Goal: Information Seeking & Learning: Learn about a topic

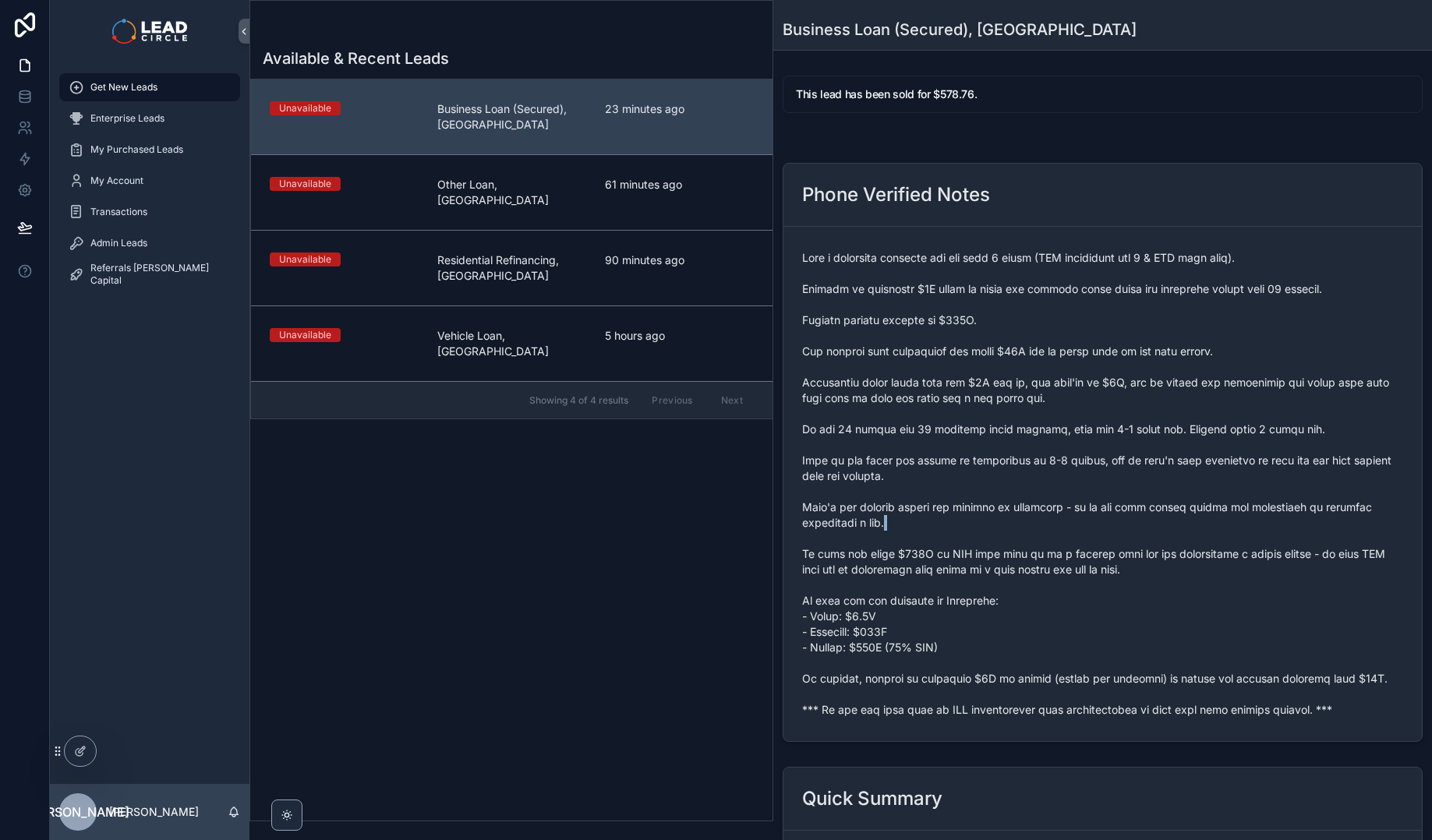
drag, startPoint x: 911, startPoint y: 535, endPoint x: 963, endPoint y: 623, distance: 102.2
click at [949, 605] on span "scrollable content" at bounding box center [1103, 484] width 601 height 468
click at [963, 623] on span "scrollable content" at bounding box center [1103, 484] width 601 height 468
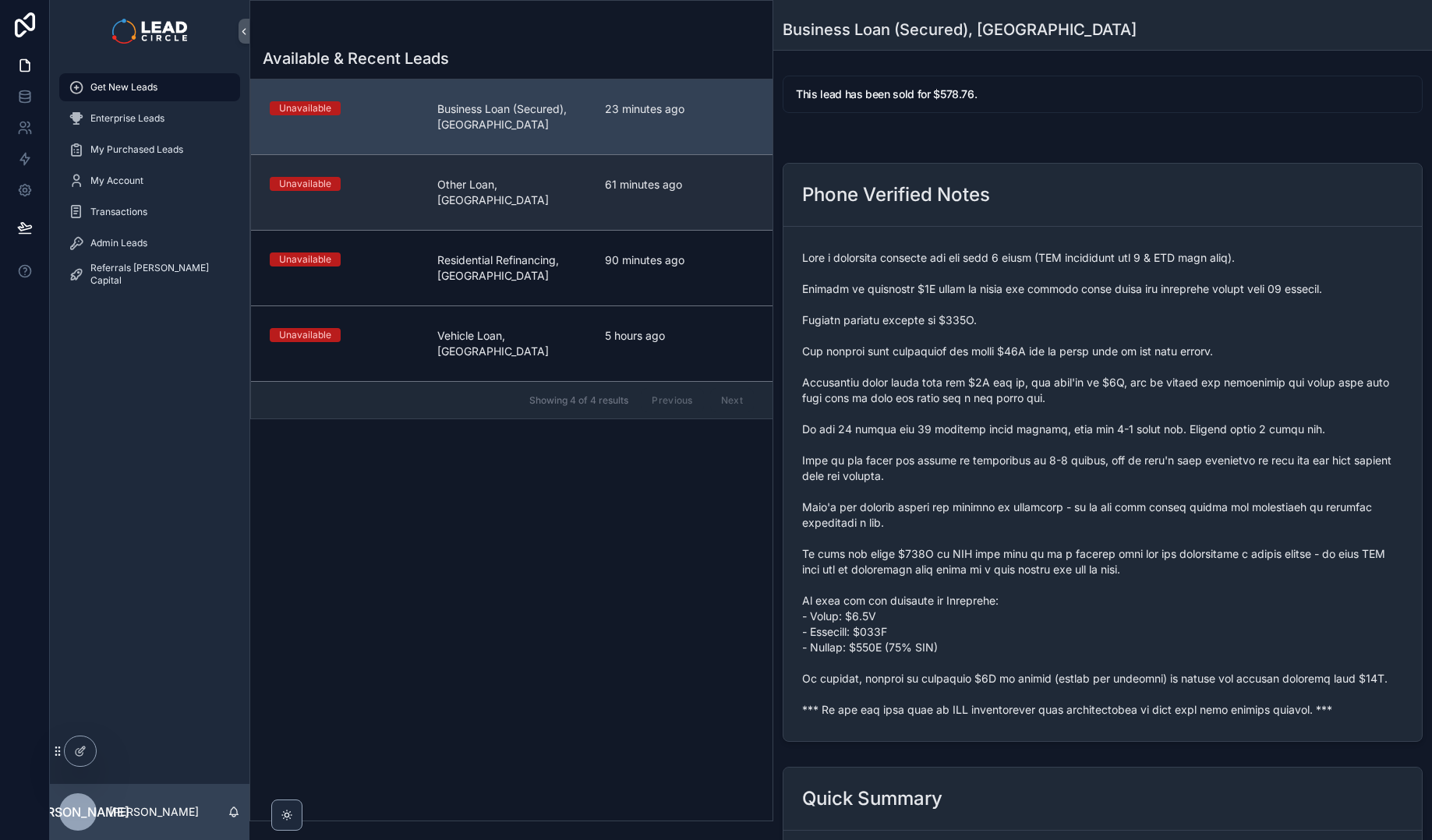
click at [731, 168] on link "Unavailable Other Loan, [GEOGRAPHIC_DATA] 61 minutes ago" at bounding box center [512, 192] width 522 height 76
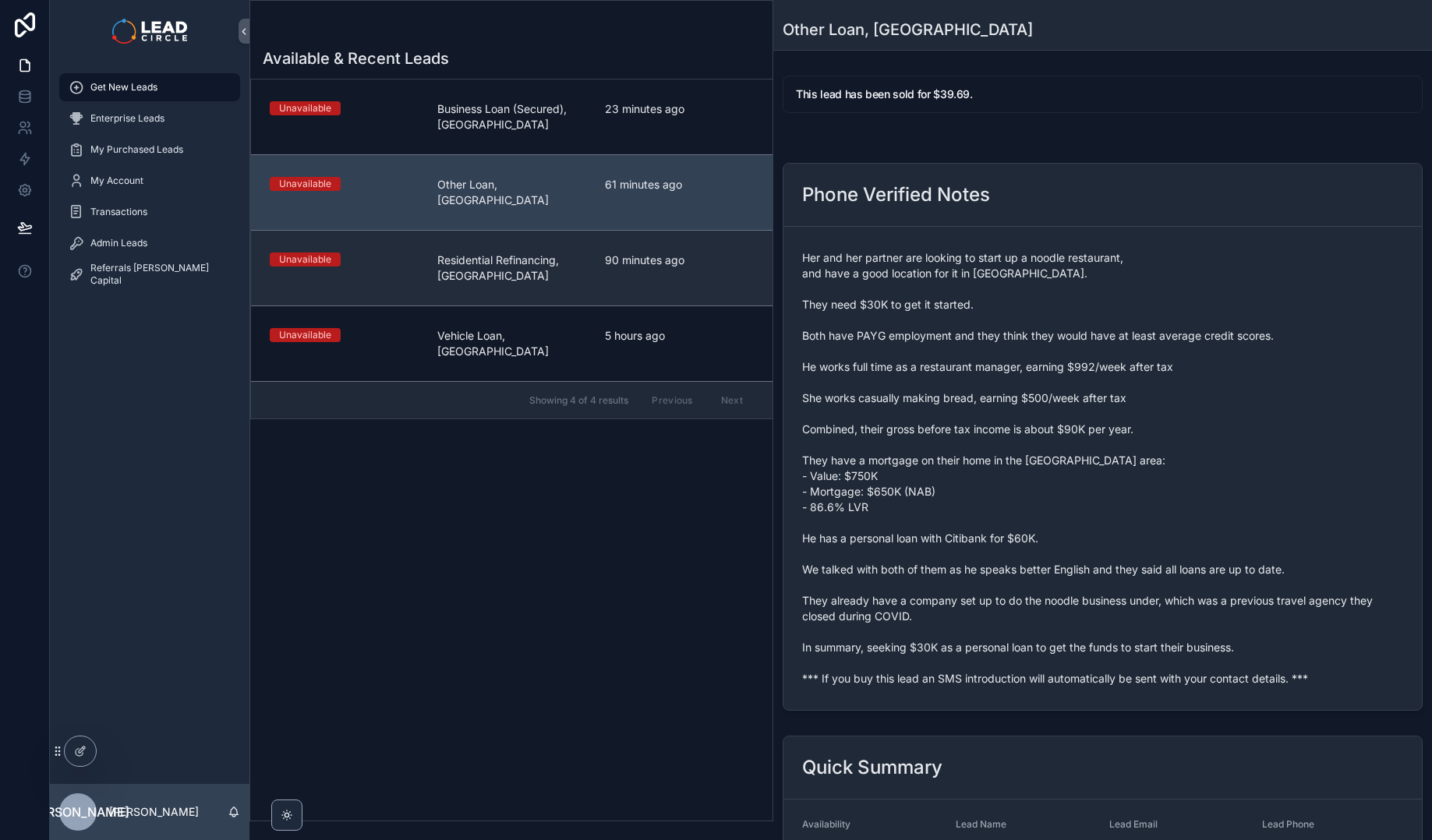
click at [727, 235] on link "Unavailable Residential Refinancing, SA 90 minutes ago" at bounding box center [512, 268] width 522 height 76
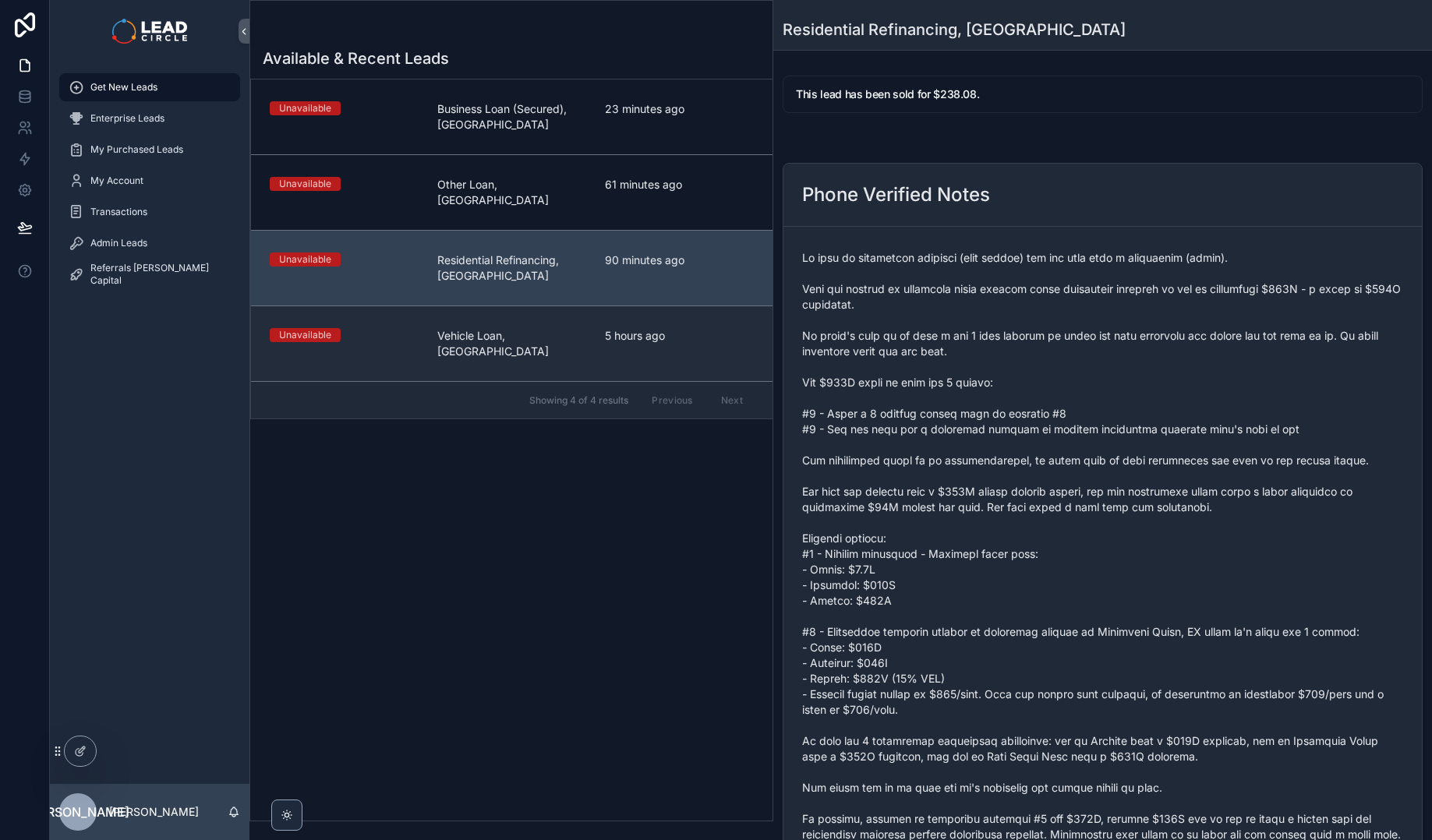
click at [724, 328] on span "5 hours ago" at bounding box center [680, 336] width 149 height 16
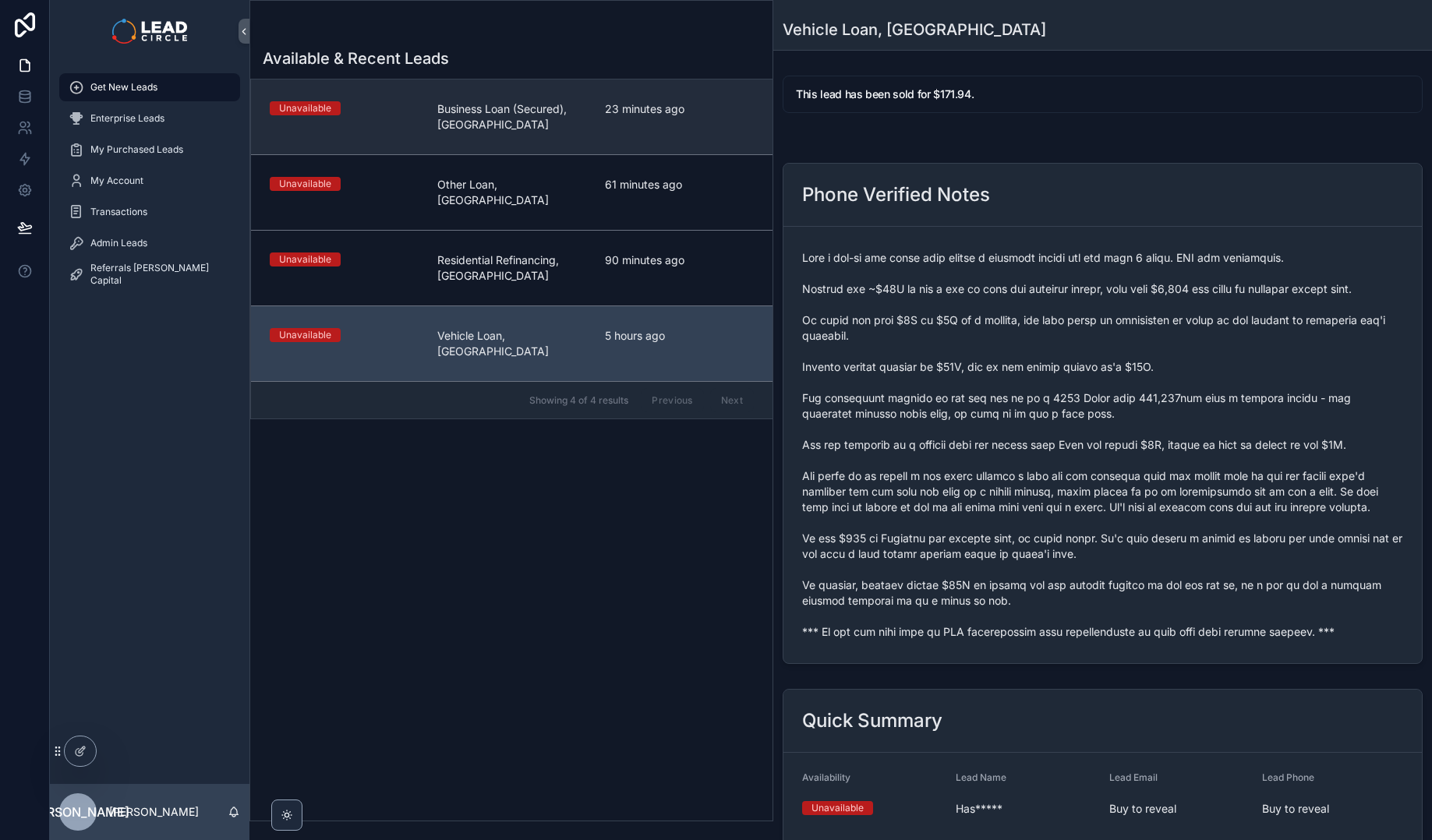
click at [717, 141] on link "Unavailable Business Loan (Secured), [GEOGRAPHIC_DATA] 23 minutes ago" at bounding box center [512, 116] width 522 height 75
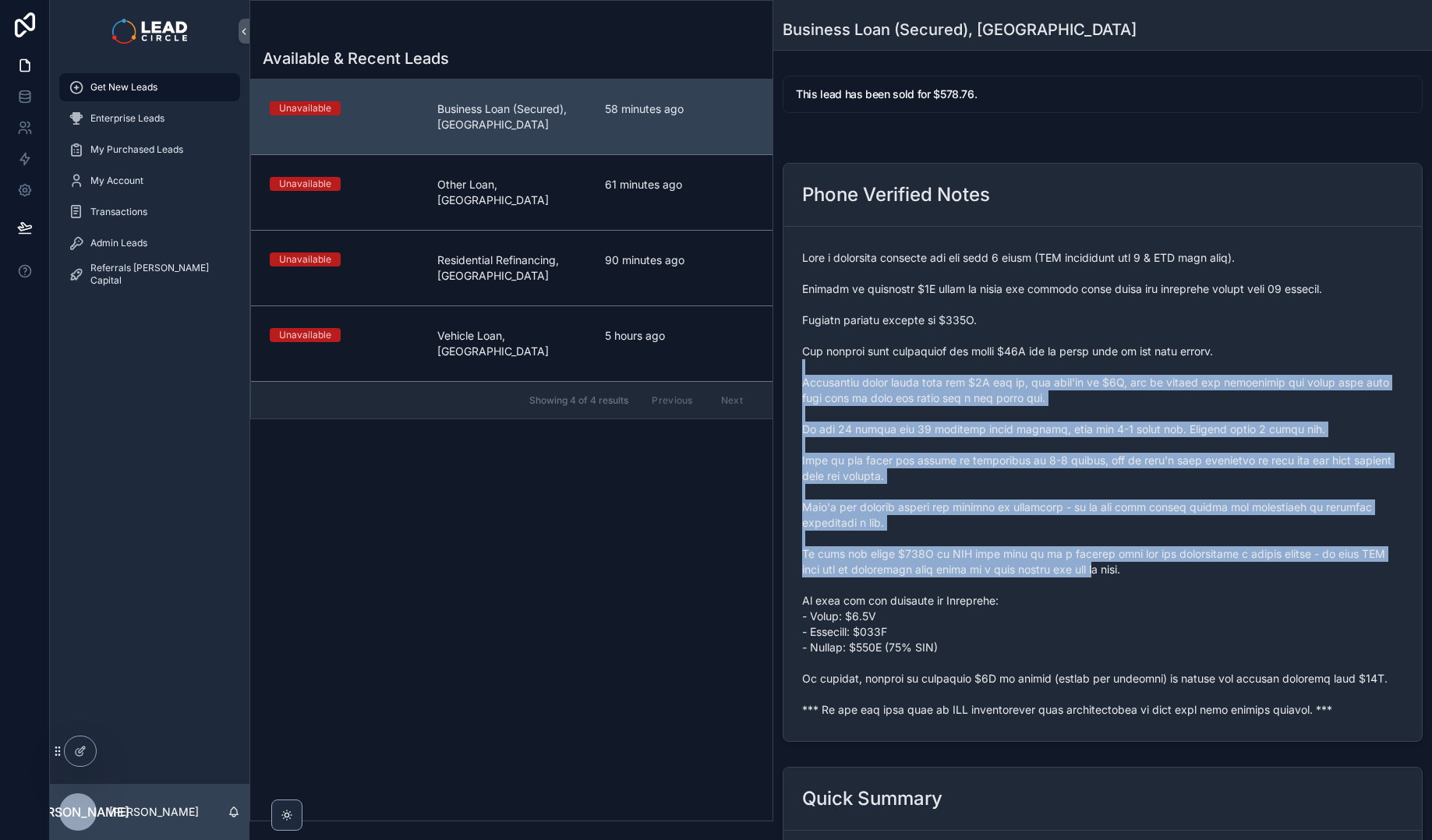
drag, startPoint x: 1025, startPoint y: 366, endPoint x: 1120, endPoint y: 569, distance: 224.1
click at [1120, 569] on span "scrollable content" at bounding box center [1103, 484] width 601 height 468
